Goal: Information Seeking & Learning: Compare options

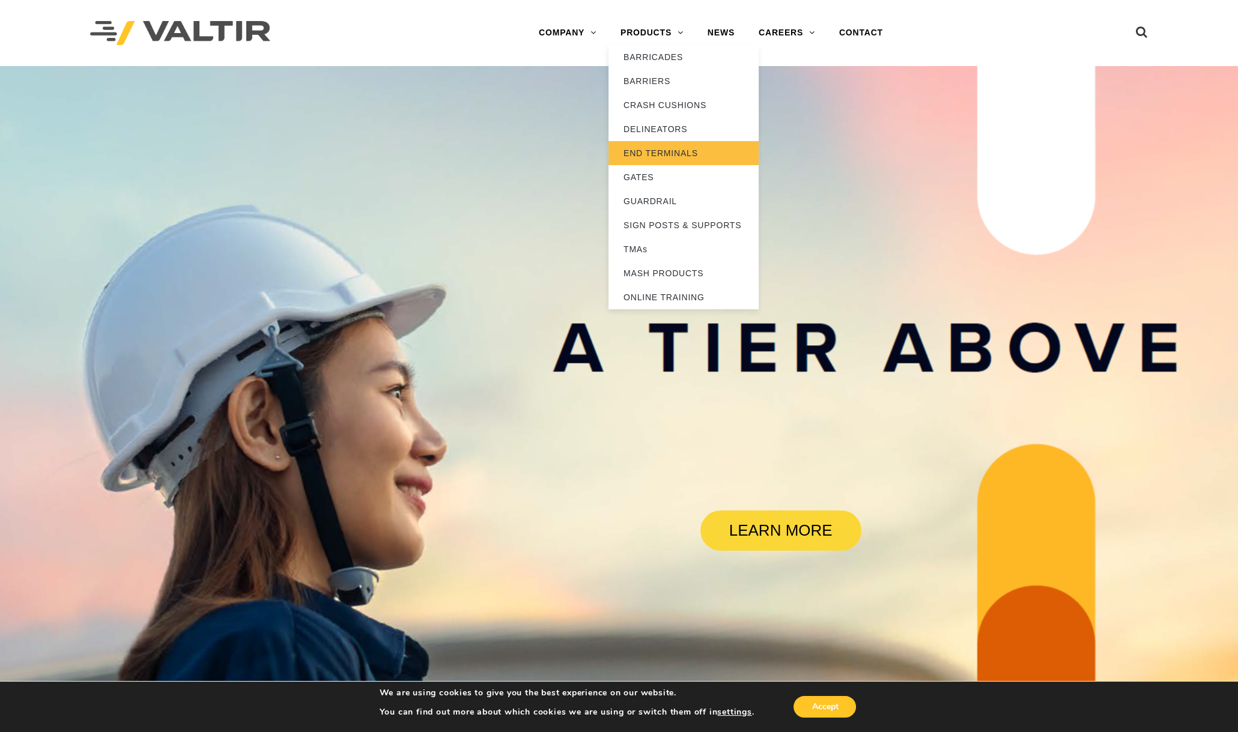
click at [677, 157] on link "END TERMINALS" at bounding box center [684, 153] width 150 height 24
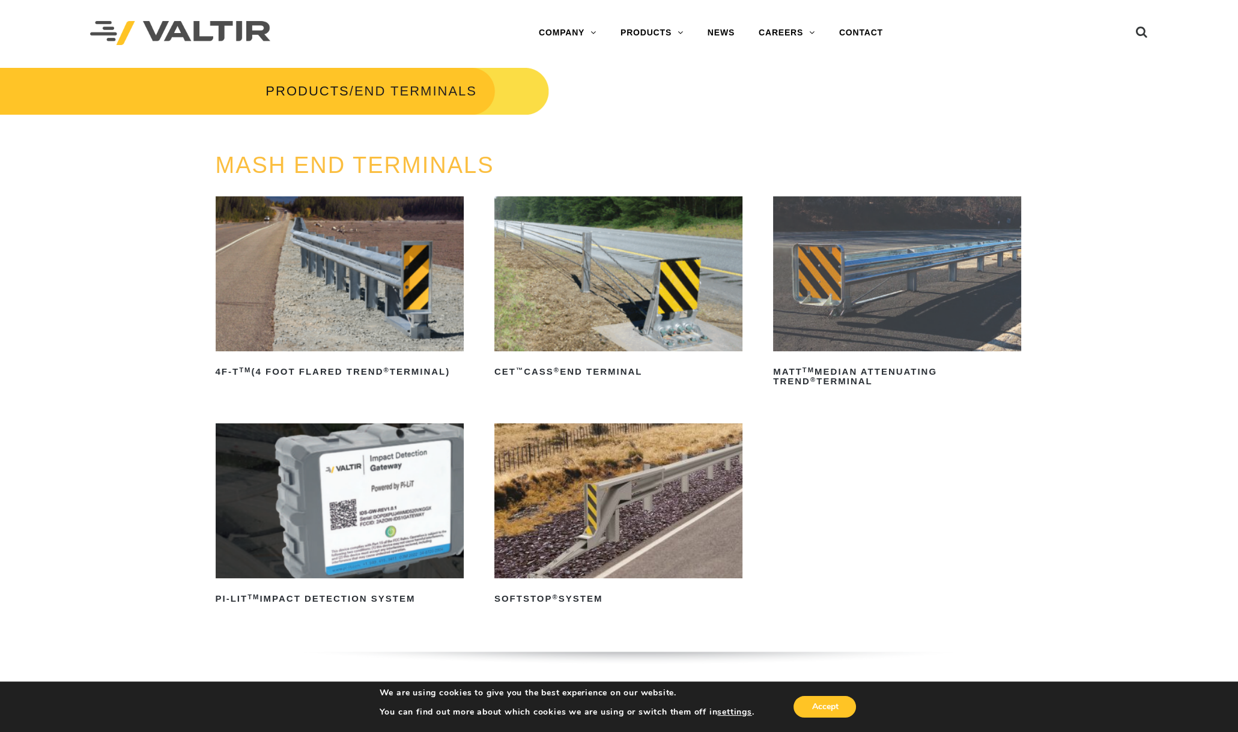
click at [542, 459] on img at bounding box center [618, 500] width 248 height 155
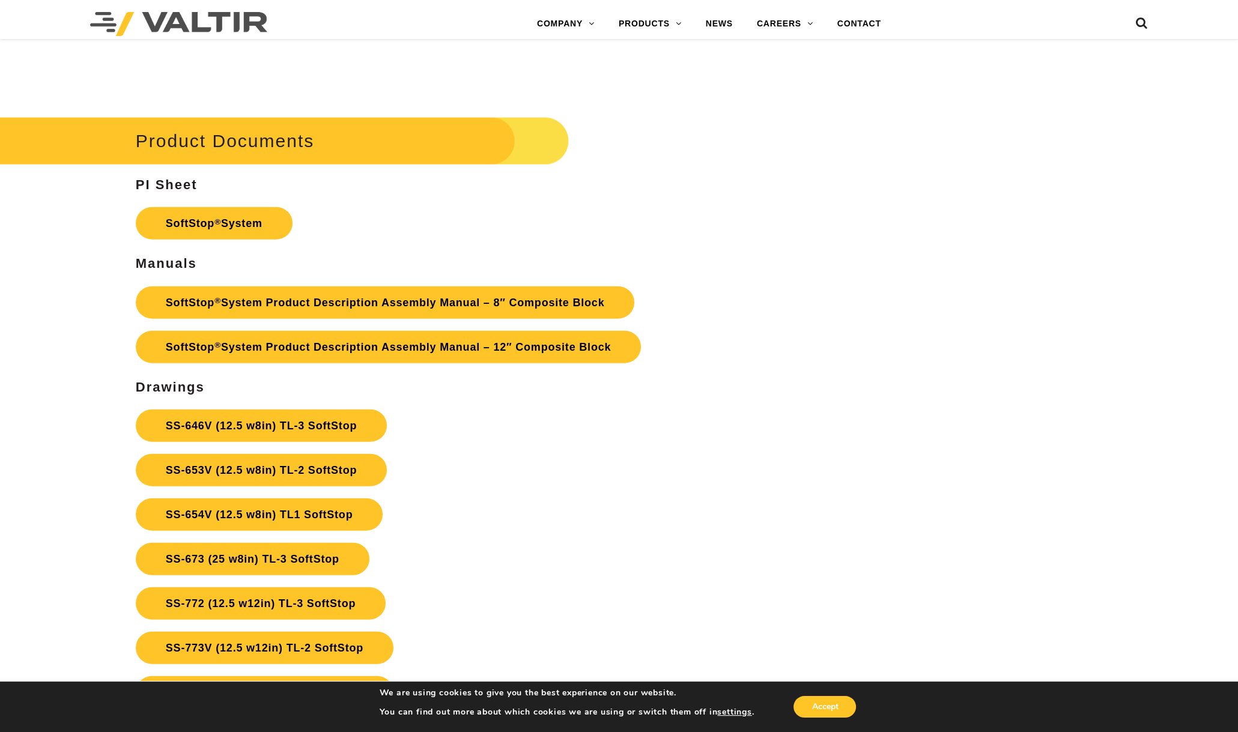
scroll to position [4730, 0]
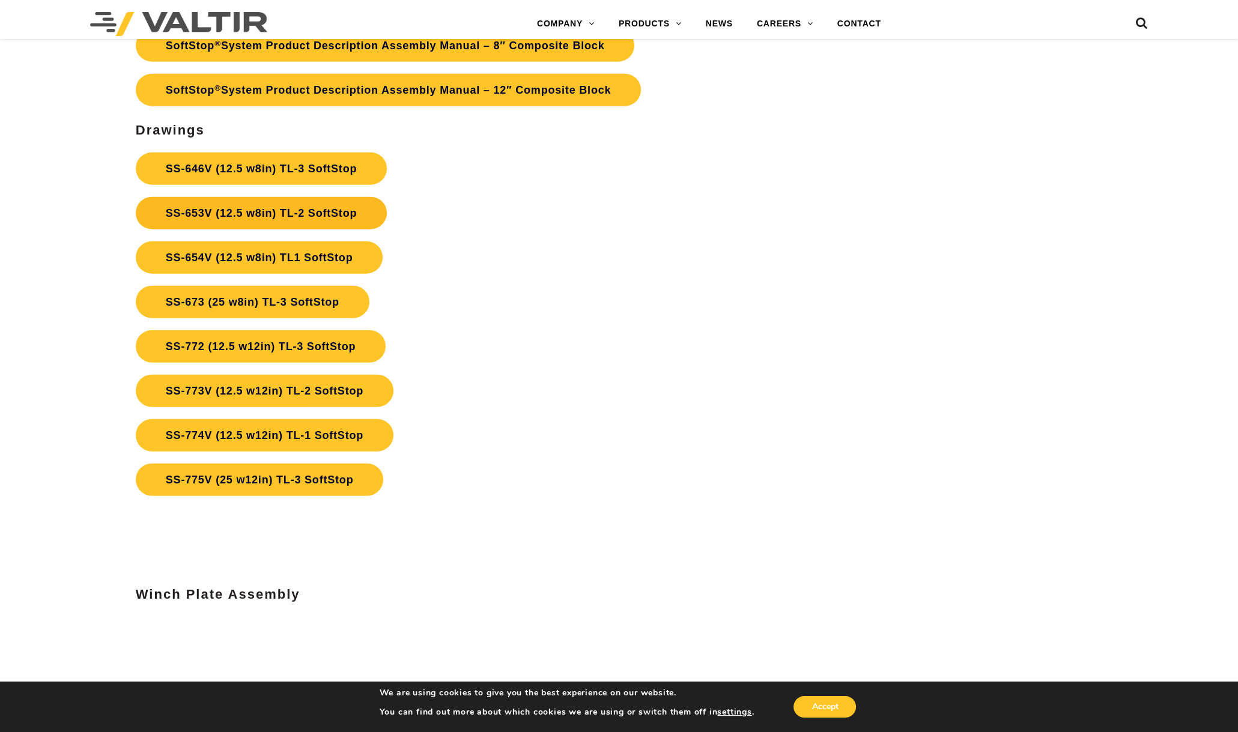
click at [296, 210] on link "SS-653V (12.5 w8in) TL-2 SoftStop" at bounding box center [261, 213] width 251 height 32
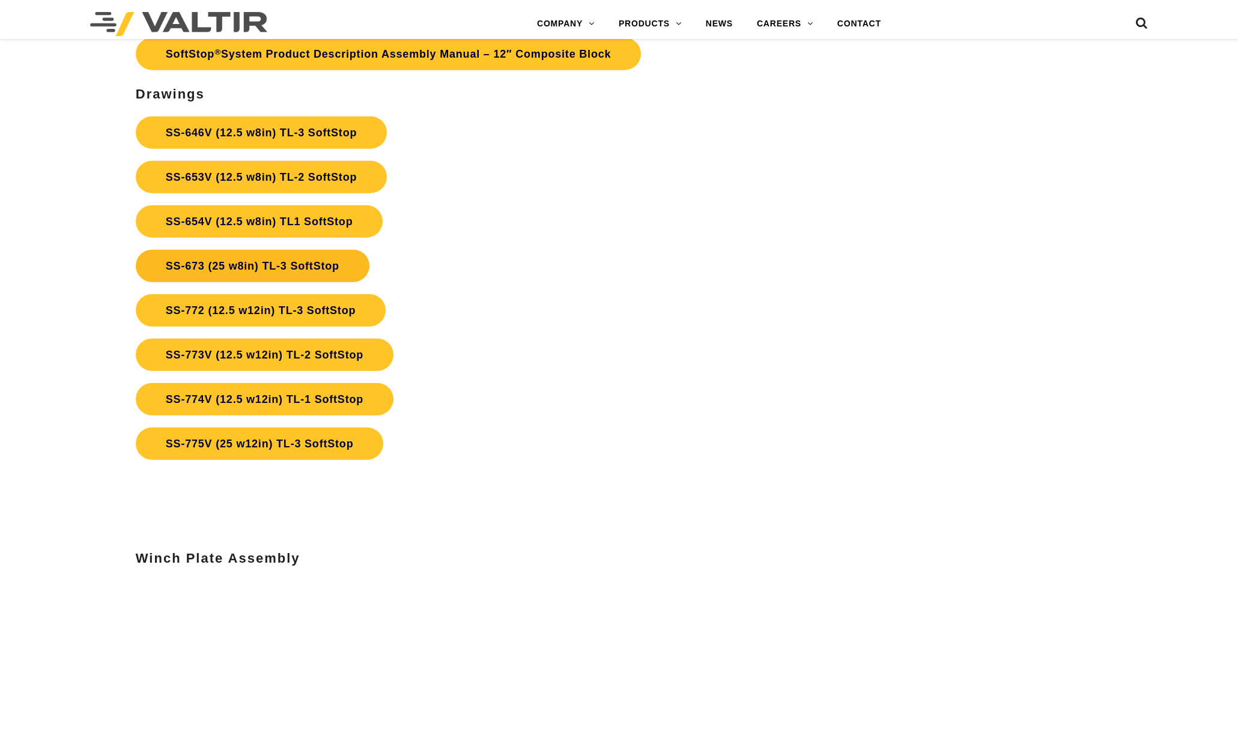
scroll to position [4730, 0]
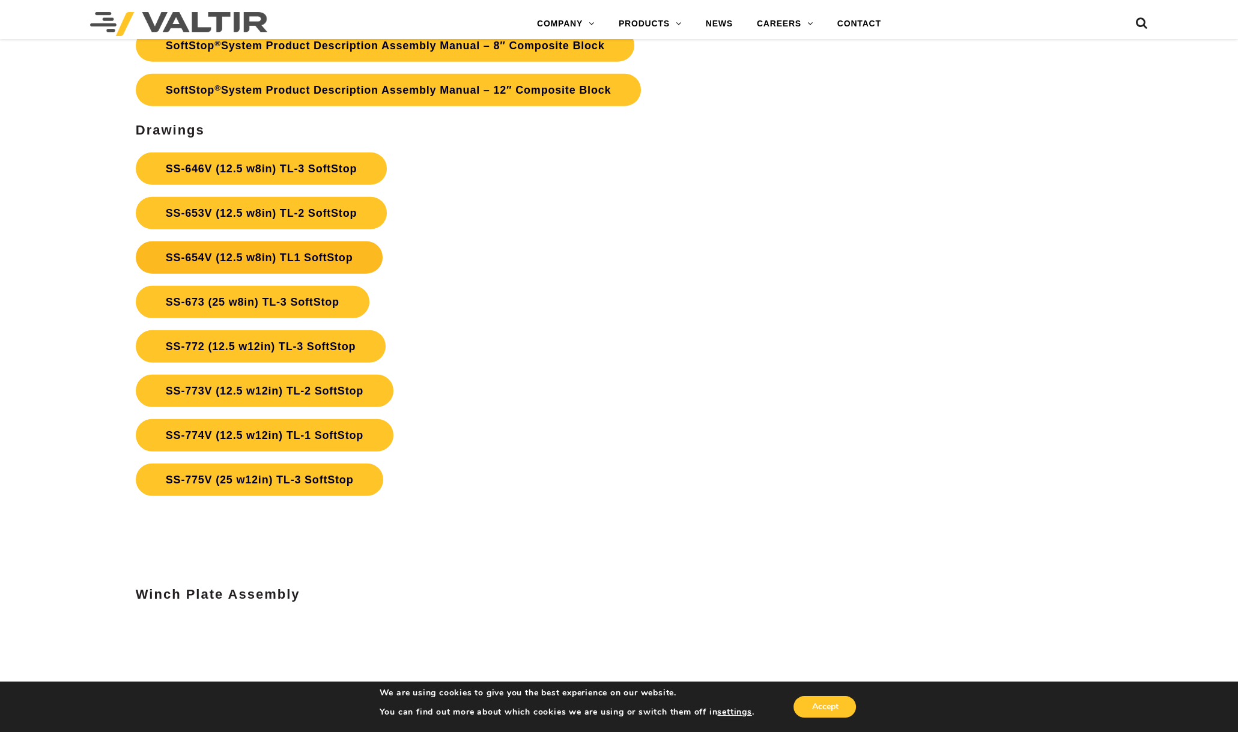
click at [284, 257] on link "SS-654V (12.5 w8in) TL1 SoftStop" at bounding box center [259, 257] width 247 height 32
